Goal: Transaction & Acquisition: Purchase product/service

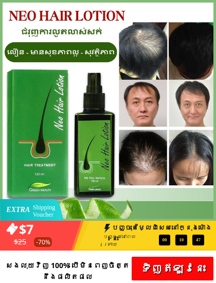
click at [213, 4] on div at bounding box center [108, 110] width 216 height 221
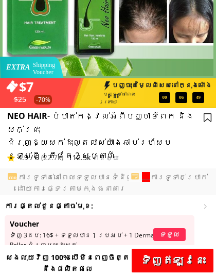
scroll to position [143, 0]
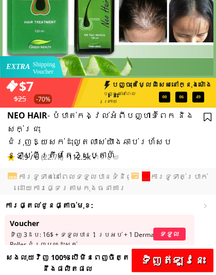
click at [155, 99] on div "00 00 06 49" at bounding box center [173, 97] width 62 height 11
click at [149, 98] on div "00 00 06 49" at bounding box center [173, 97] width 62 height 11
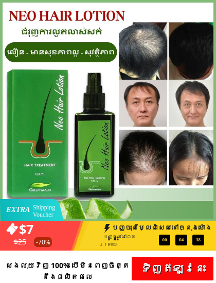
click at [17, 237] on h3 "$25" at bounding box center [32, 241] width 36 height 11
click at [42, 245] on h3 "-70%" at bounding box center [43, 242] width 20 height 10
